Goal: Information Seeking & Learning: Check status

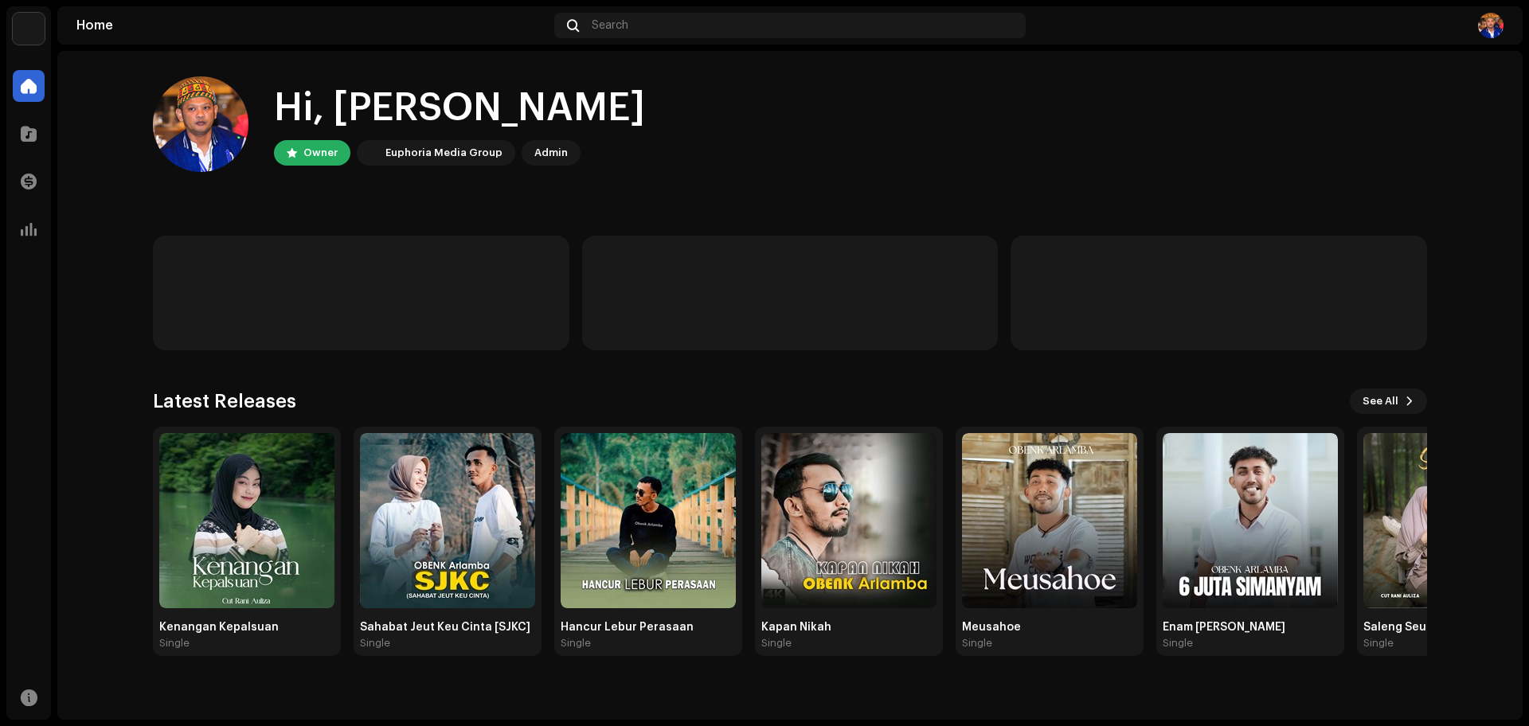
click at [1052, 90] on div "Hi, [PERSON_NAME] Owner Euphoria Media Group Admin" at bounding box center [790, 124] width 1274 height 96
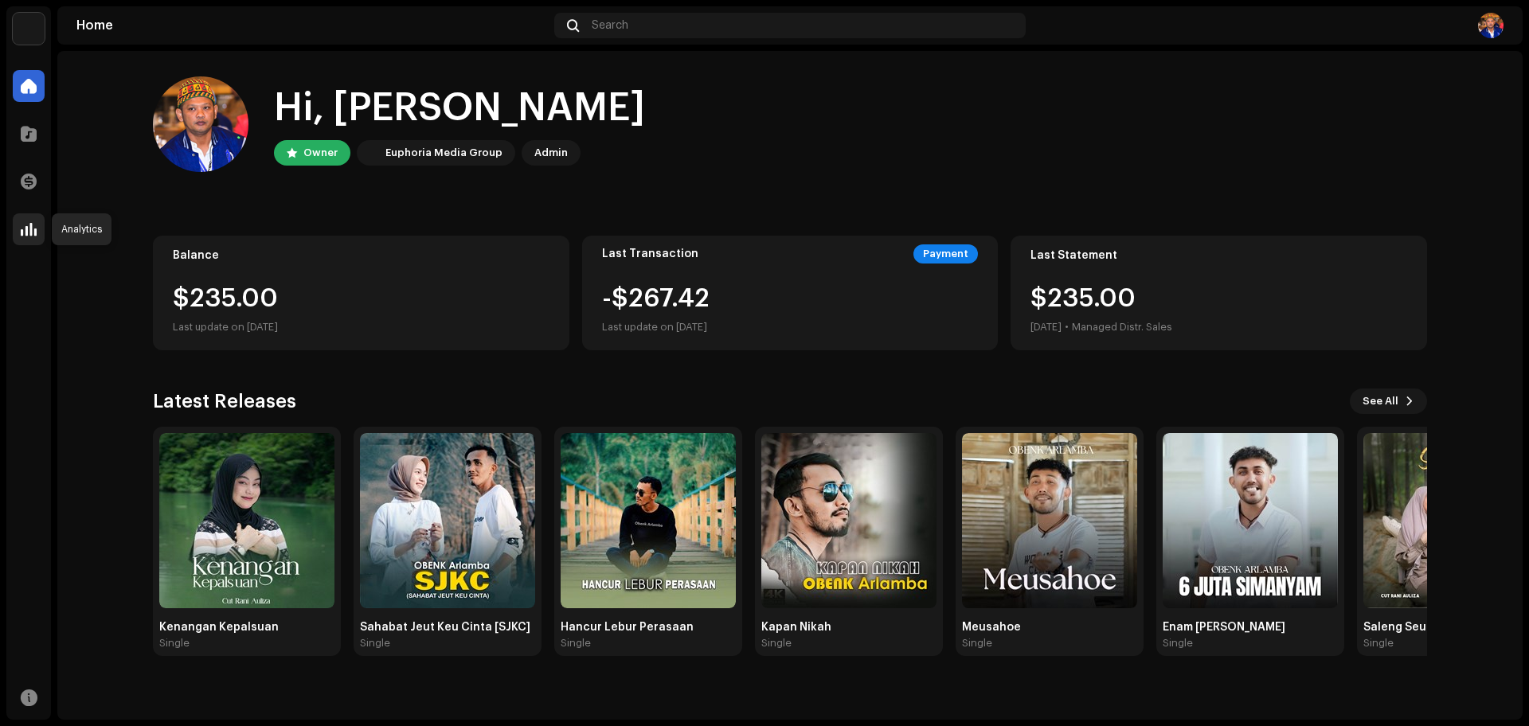
click at [34, 223] on span at bounding box center [29, 229] width 16 height 13
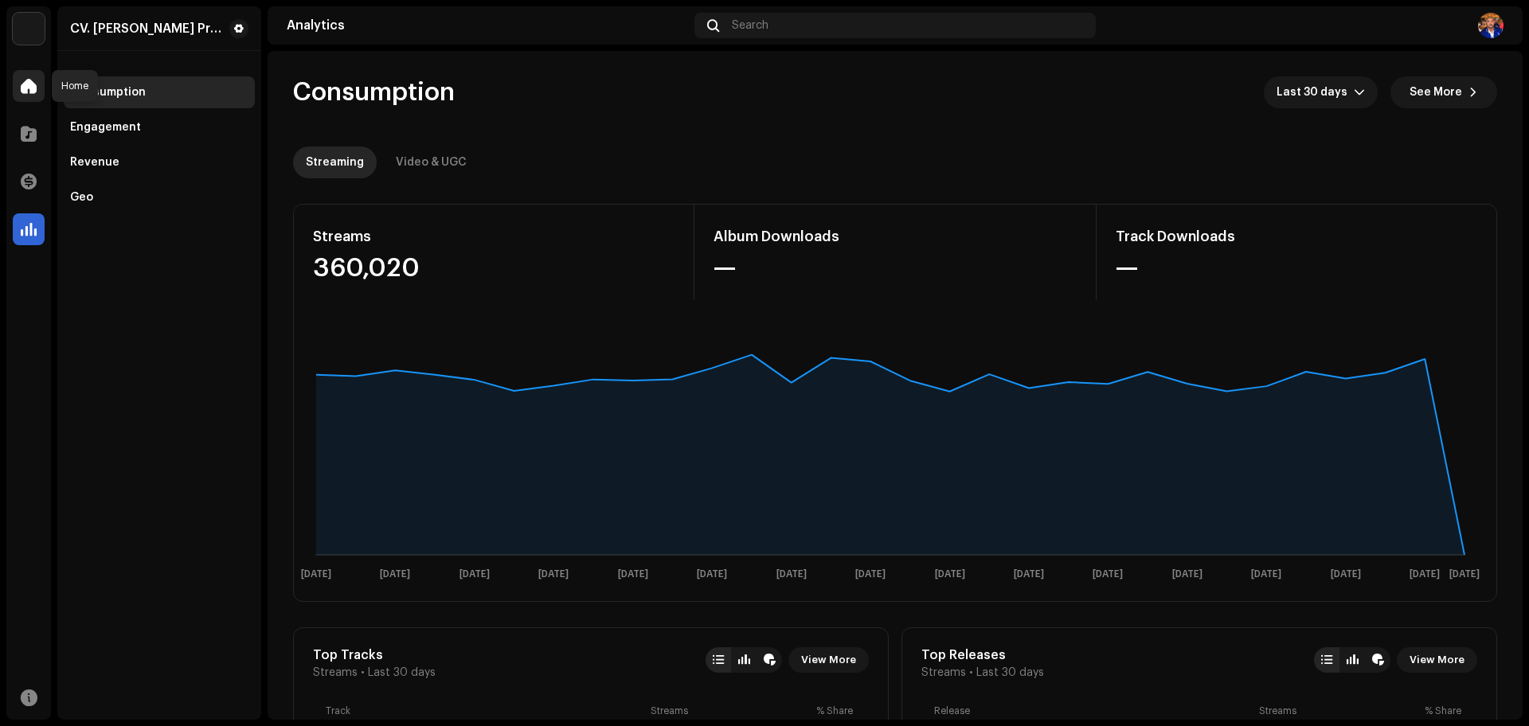
click at [32, 88] on span at bounding box center [29, 86] width 16 height 13
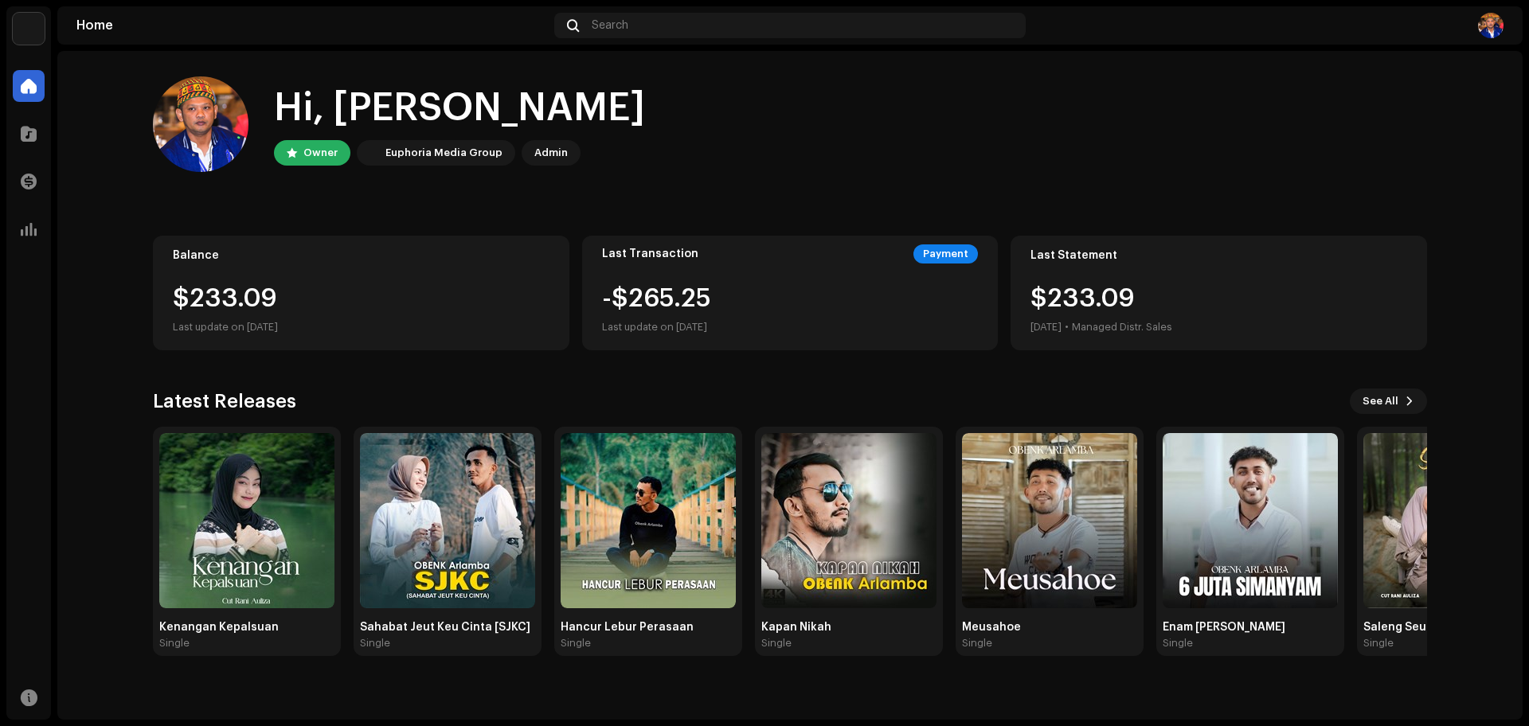
click at [718, 145] on div "Hi, [PERSON_NAME] Owner Euphoria Media Group Admin" at bounding box center [790, 124] width 1274 height 96
click at [1259, 189] on home-user "Hi, [PERSON_NAME] Owner Euphoria Media Group Admin" at bounding box center [790, 136] width 1274 height 121
